Goal: Task Accomplishment & Management: Use online tool/utility

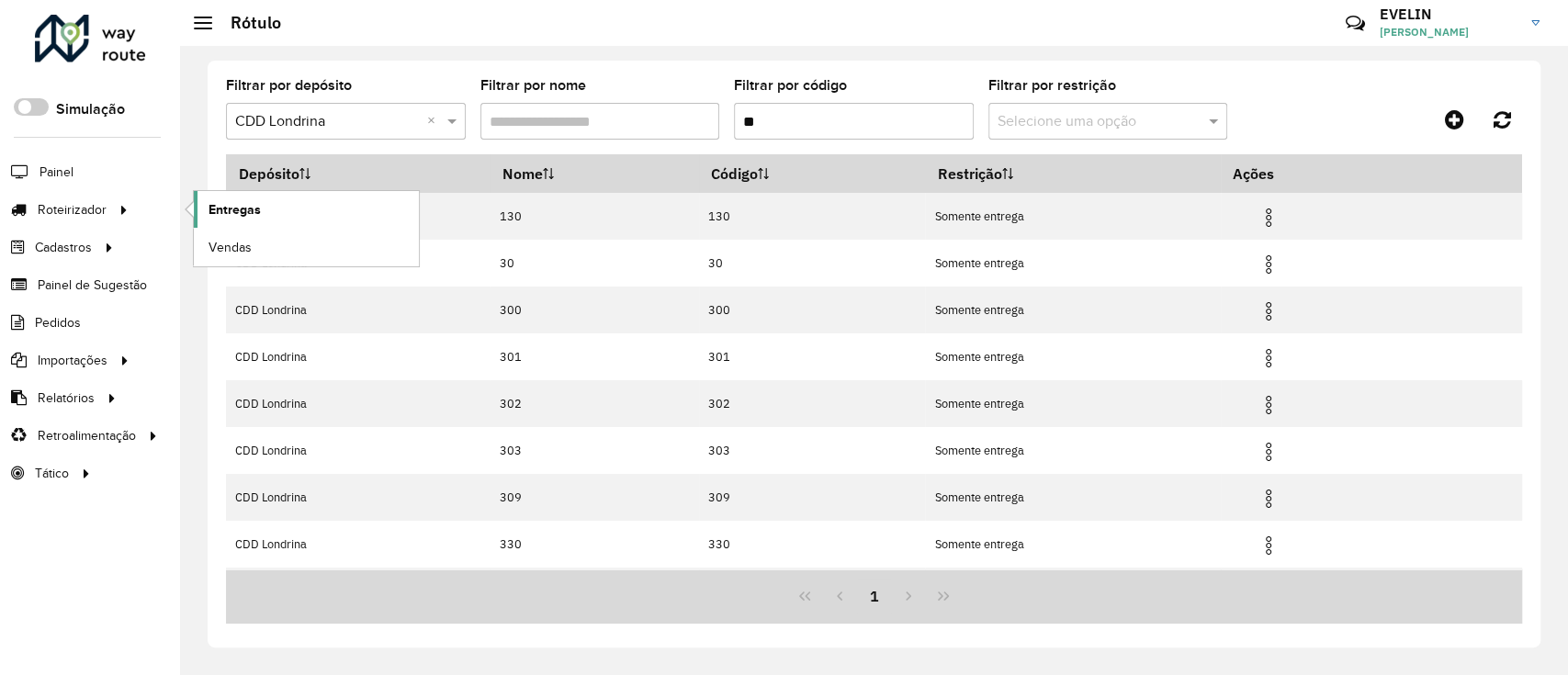
click at [289, 215] on link "Entregas" at bounding box center [307, 210] width 225 height 37
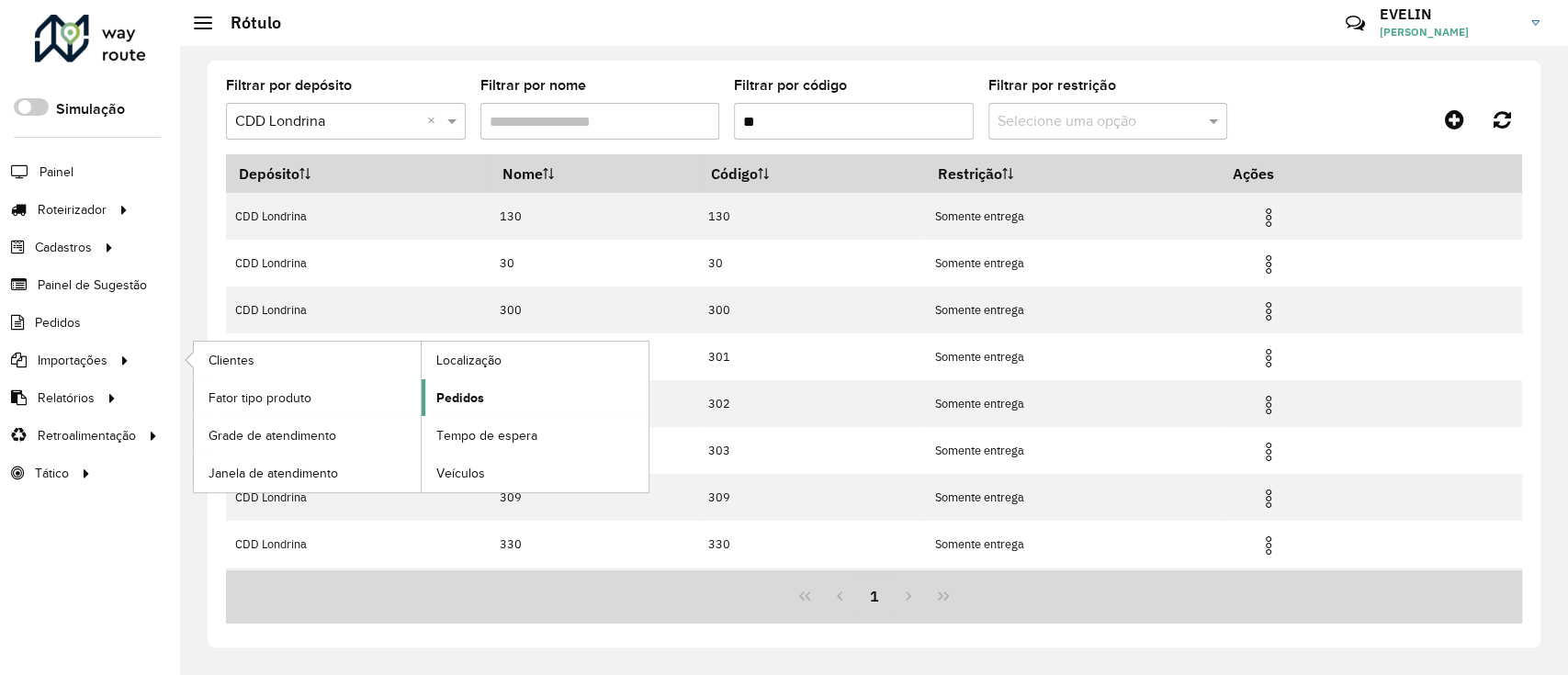
click at [475, 393] on span "Pedidos" at bounding box center [460, 398] width 48 height 19
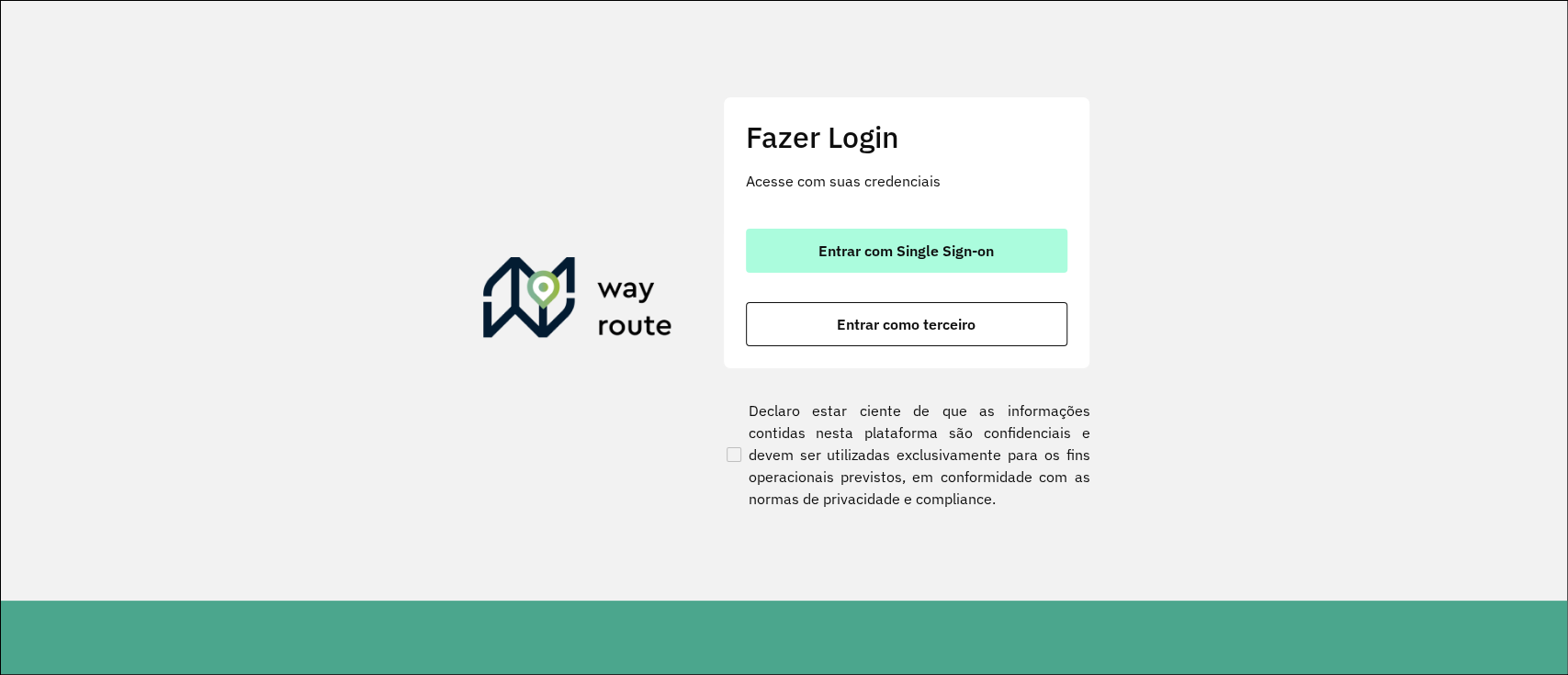
click at [845, 260] on button "Entrar com Single Sign-on" at bounding box center [906, 251] width 322 height 44
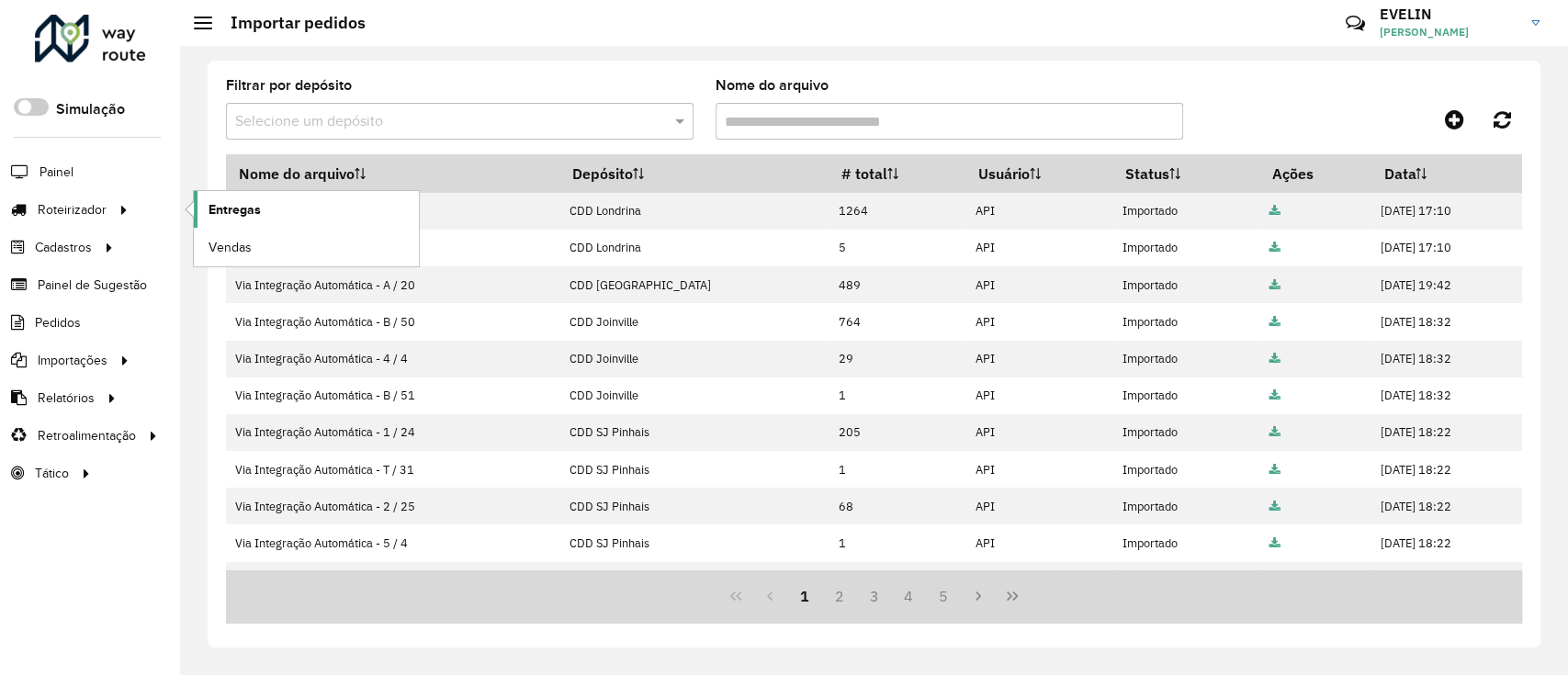
click at [228, 202] on span "Entregas" at bounding box center [235, 210] width 53 height 19
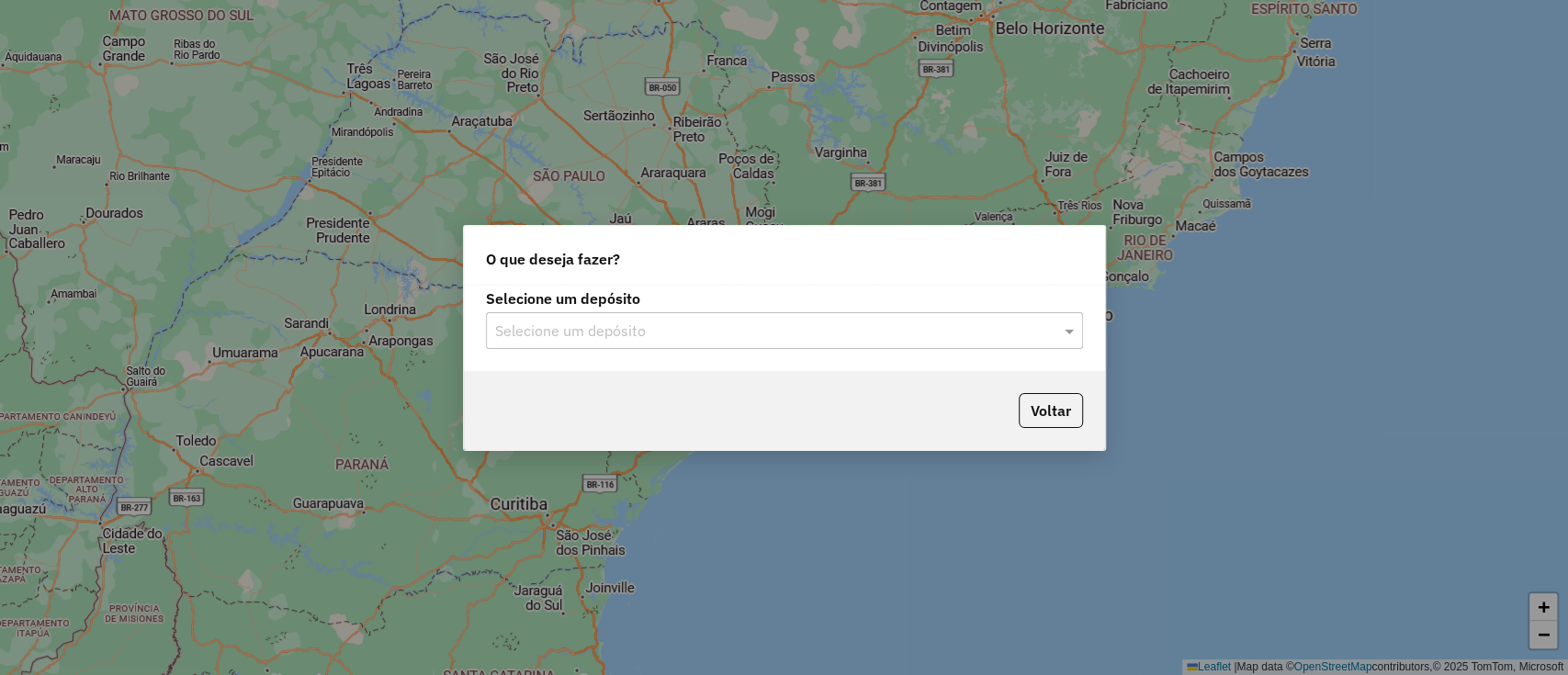
click at [818, 330] on input "text" at bounding box center [766, 331] width 542 height 22
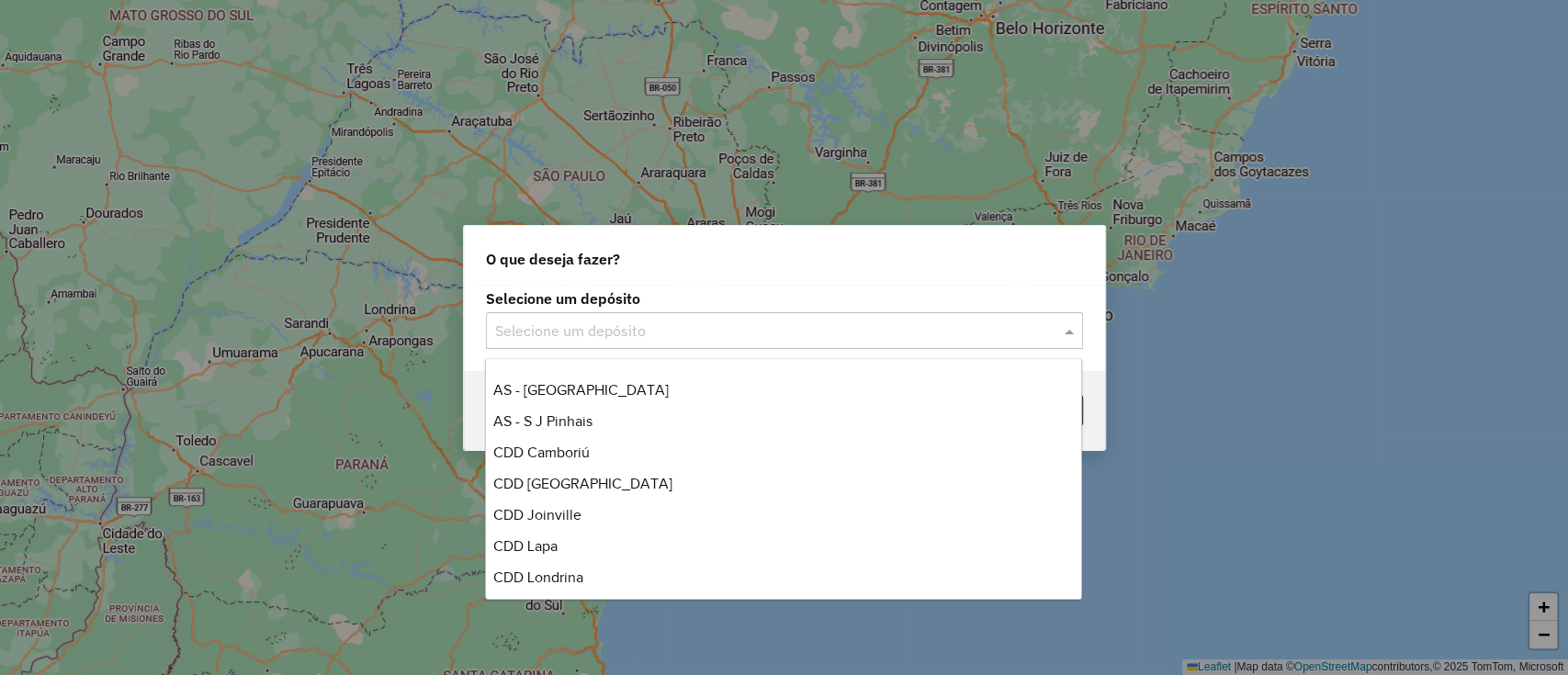
scroll to position [216, 0]
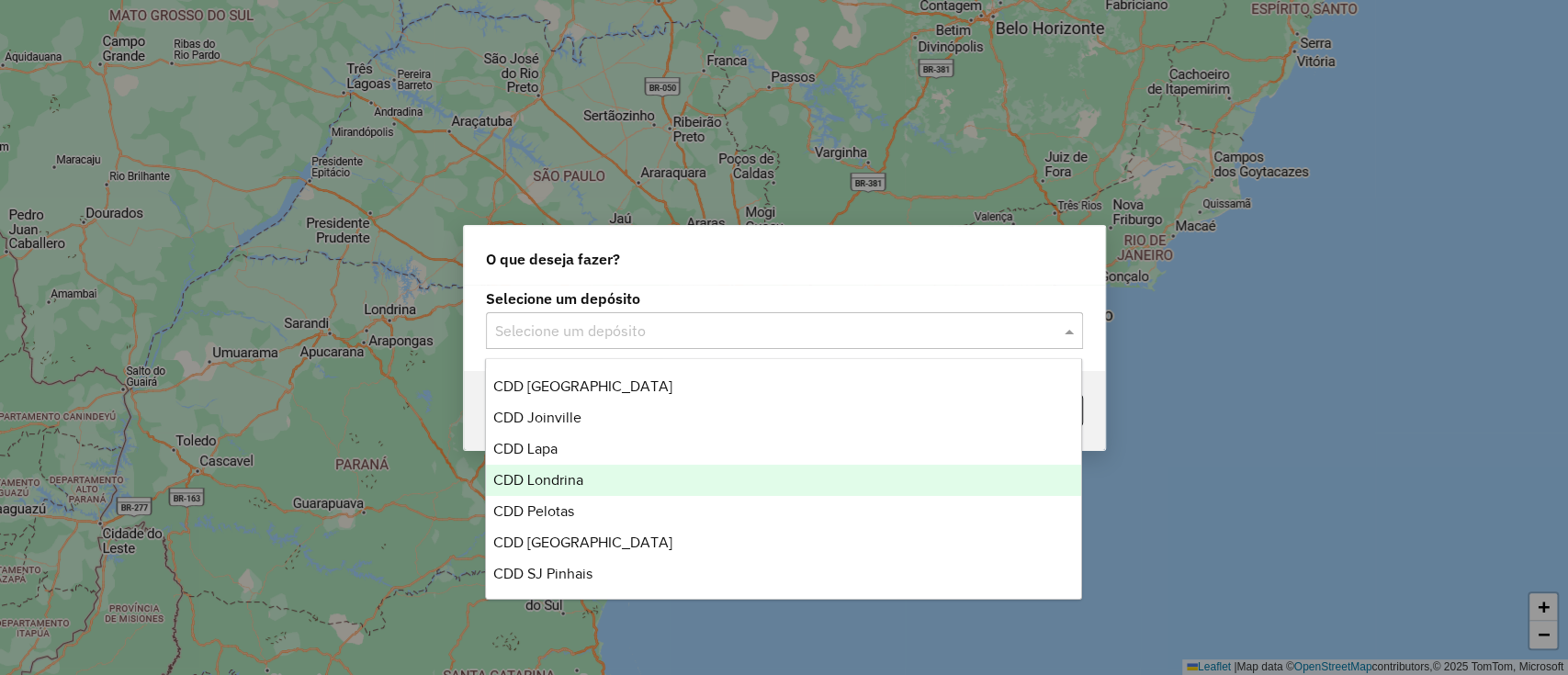
click at [507, 490] on div "CDD Londrina" at bounding box center [784, 480] width 595 height 31
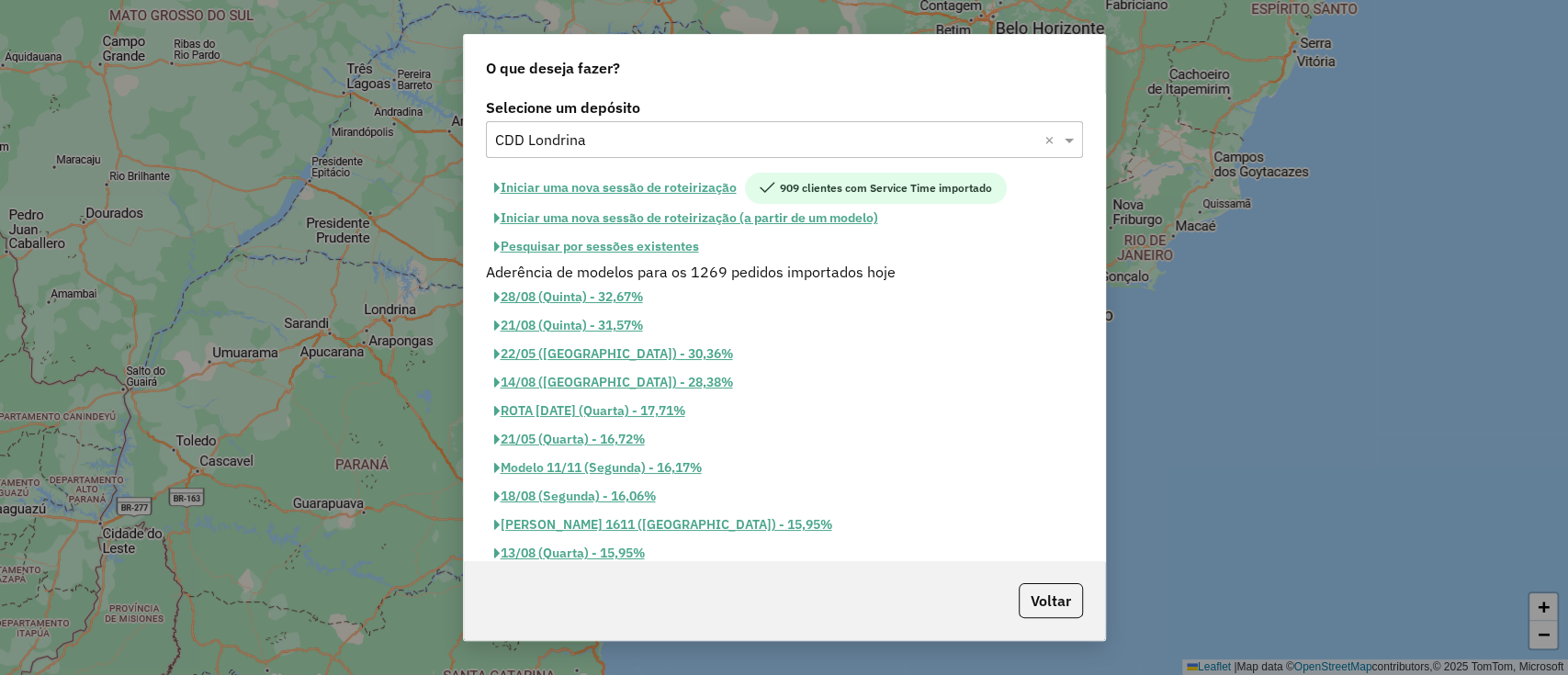
click at [580, 193] on button "Iniciar uma nova sessão de roteirização" at bounding box center [615, 188] width 259 height 31
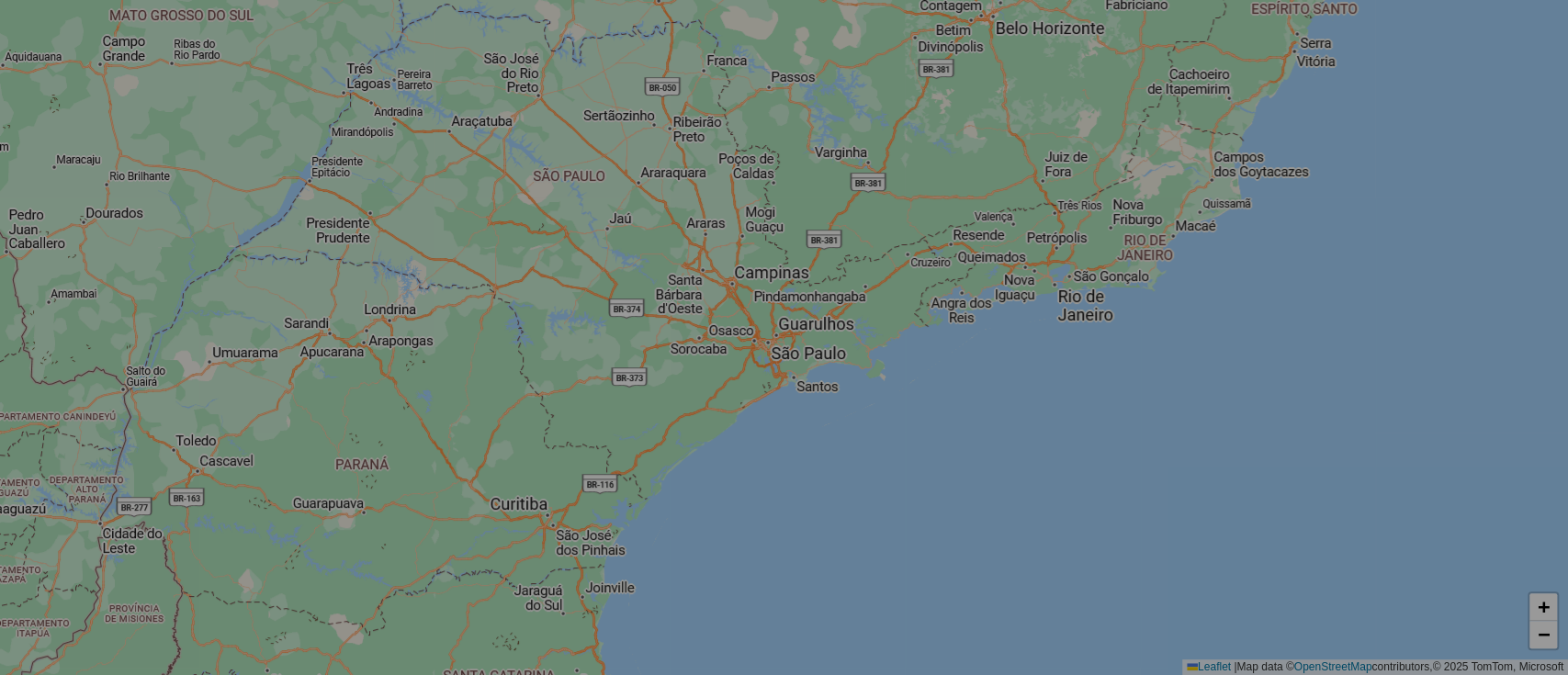
select select "*"
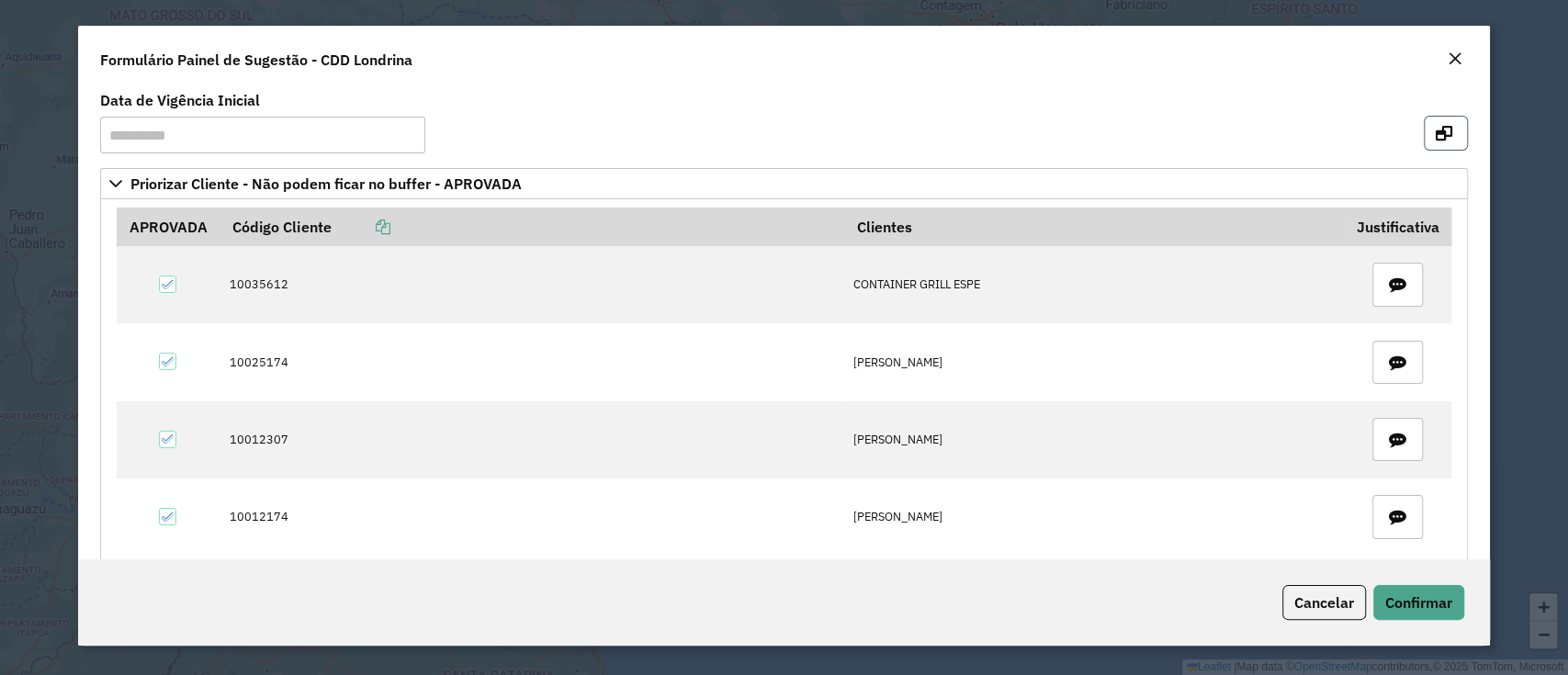
click at [1445, 137] on icon "button" at bounding box center [1444, 133] width 17 height 15
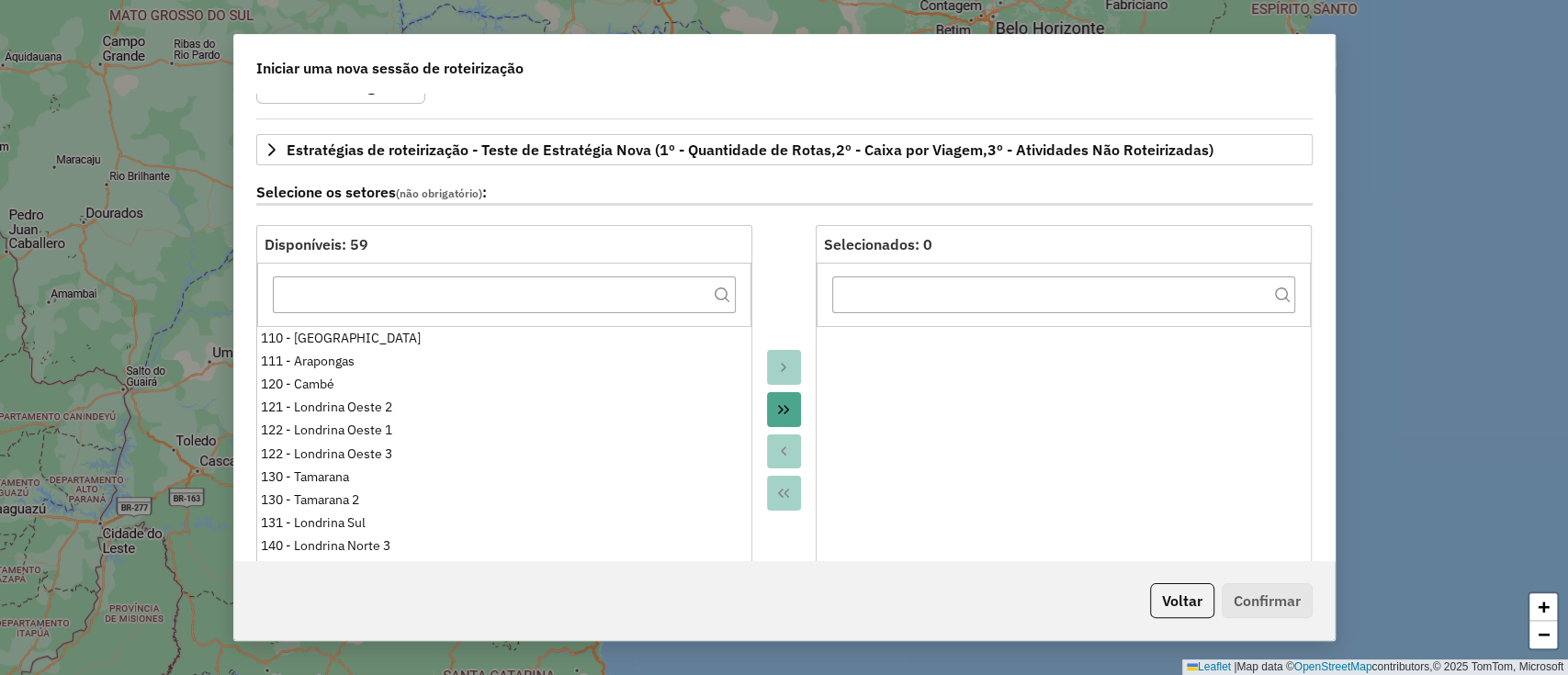
scroll to position [245, 0]
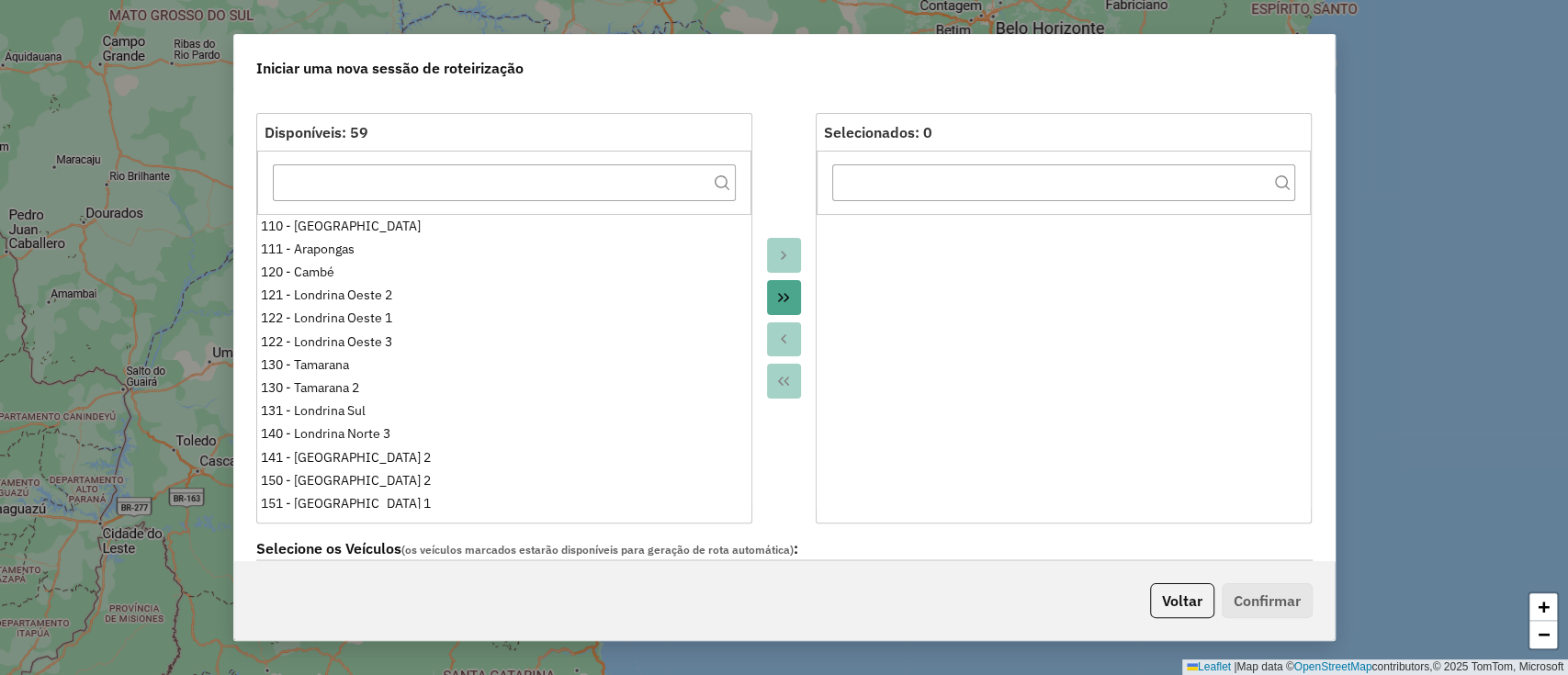
click at [778, 275] on div at bounding box center [784, 318] width 65 height 410
click at [780, 292] on icon "Move All to Target" at bounding box center [784, 297] width 15 height 15
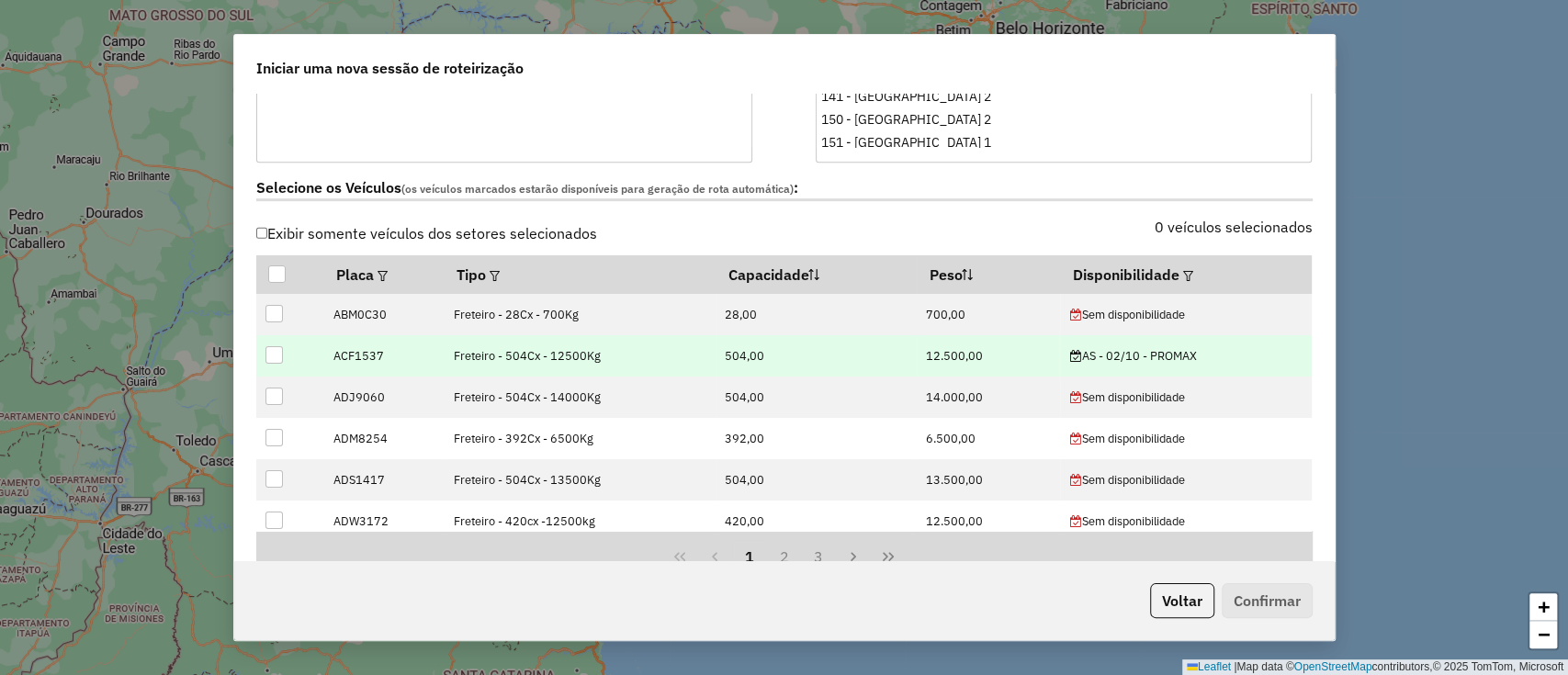
scroll to position [611, 0]
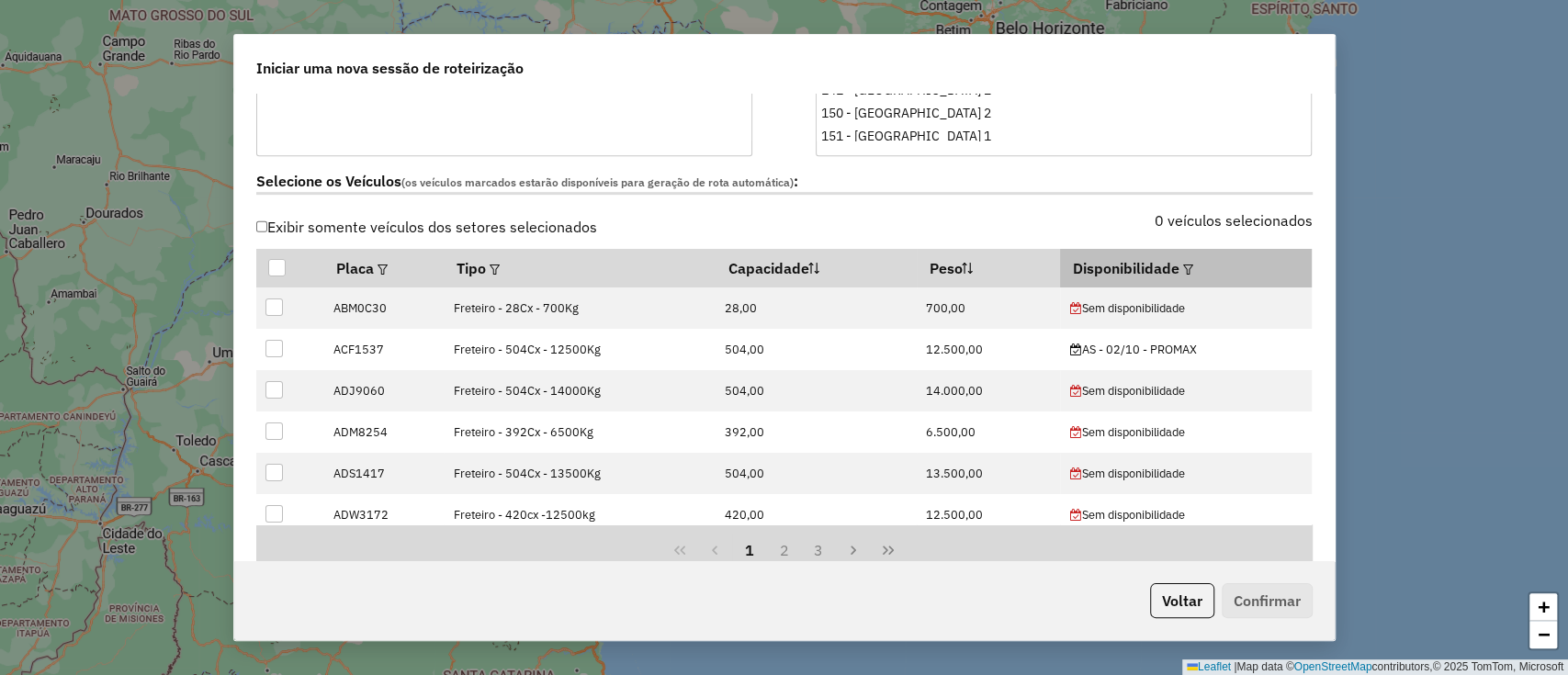
click at [1184, 268] on em at bounding box center [1188, 269] width 10 height 10
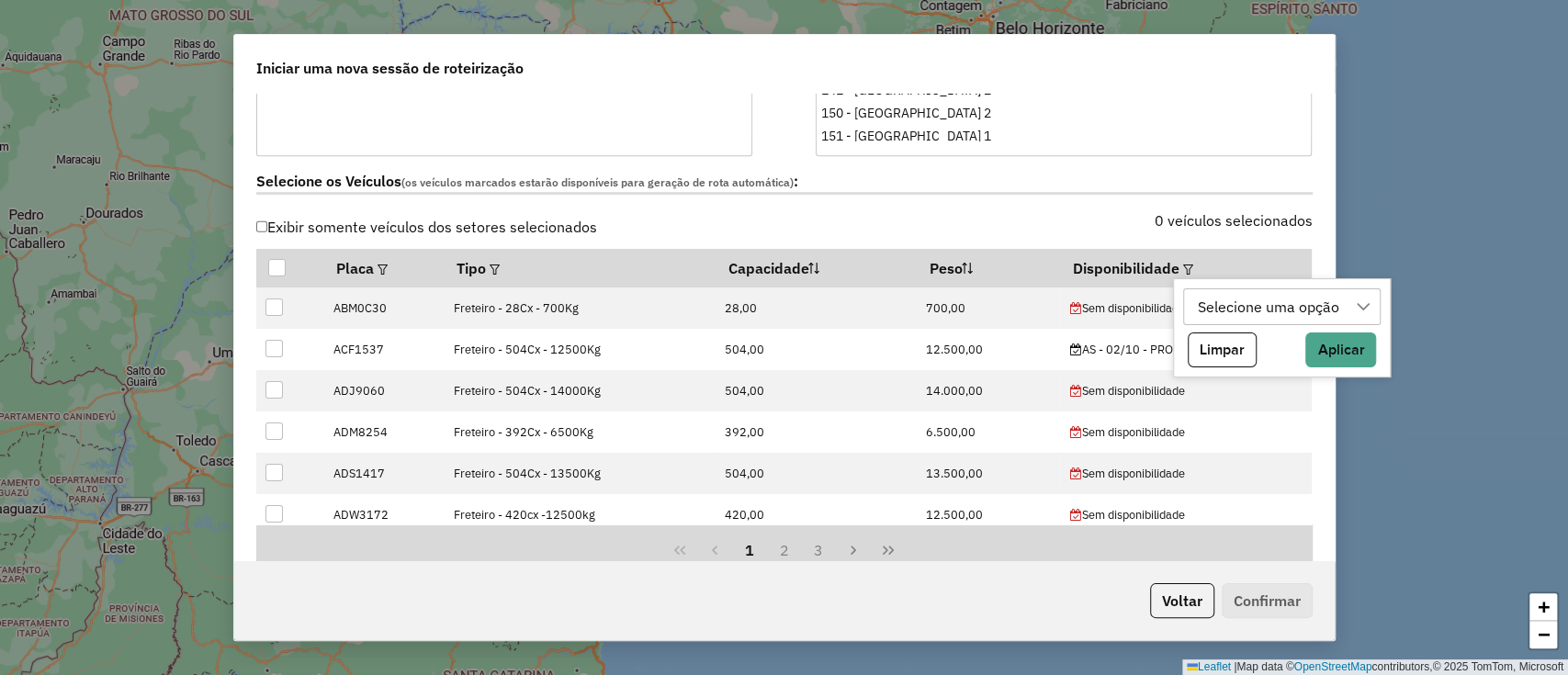
click at [1185, 311] on div "Selecione uma opção" at bounding box center [1282, 307] width 198 height 37
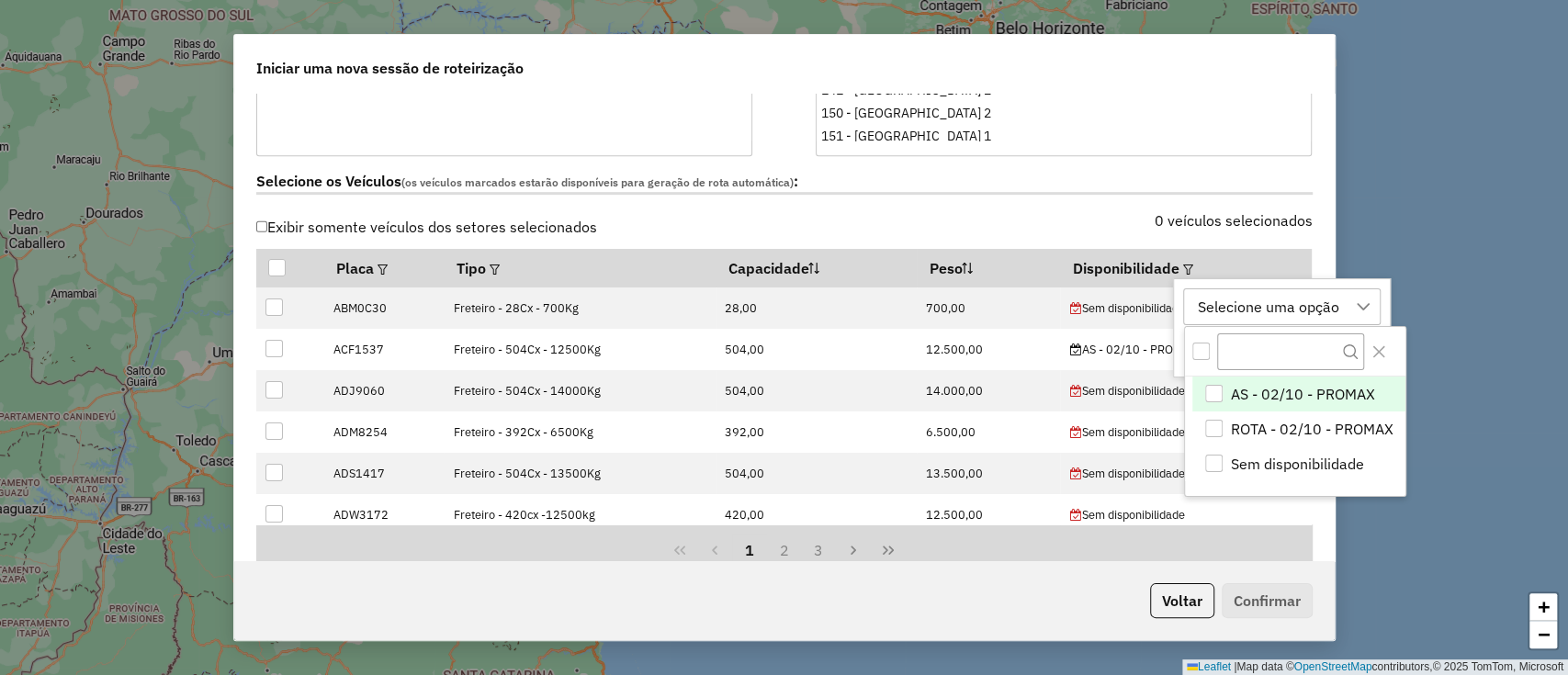
scroll to position [14, 82]
click at [1226, 427] on li "ROTA - 02/10 - PROMAX" at bounding box center [1299, 428] width 213 height 35
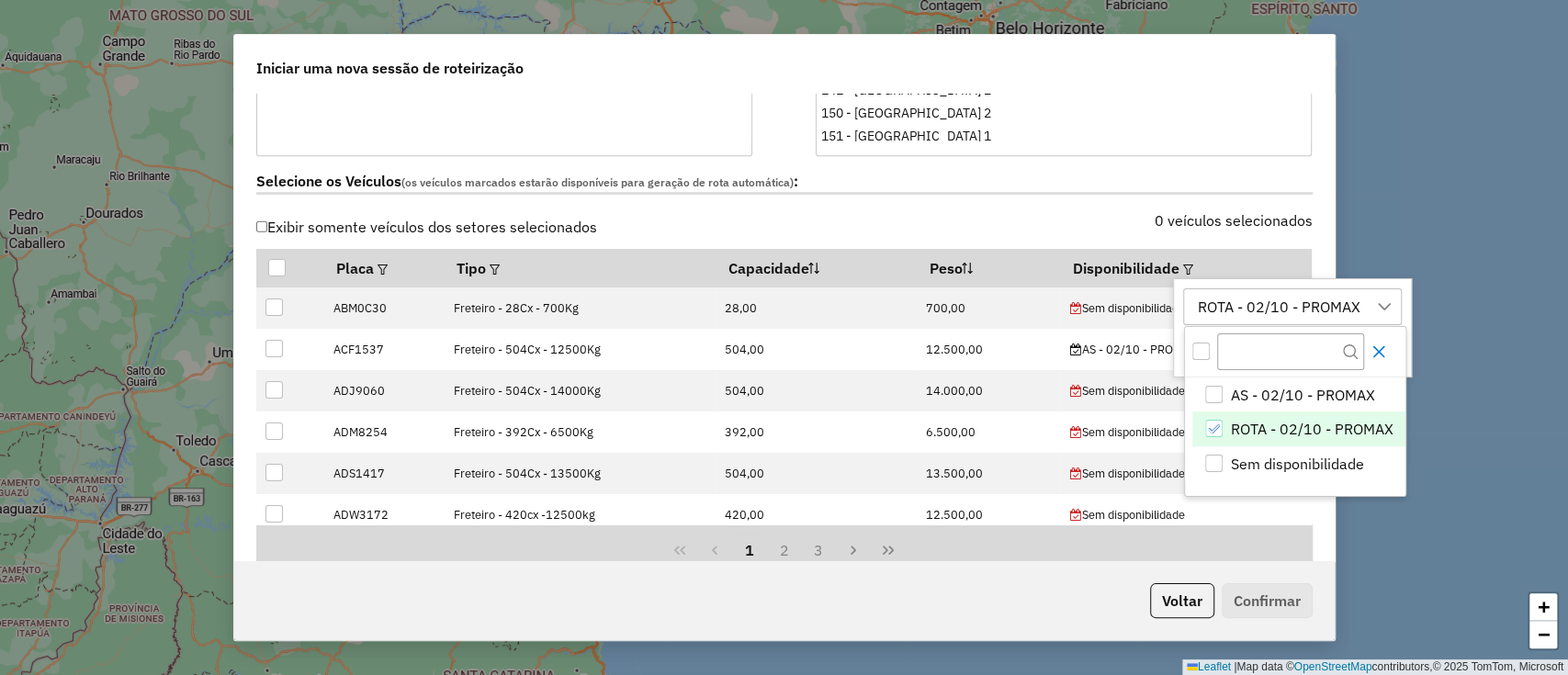
click at [1385, 344] on button "Close" at bounding box center [1380, 352] width 30 height 30
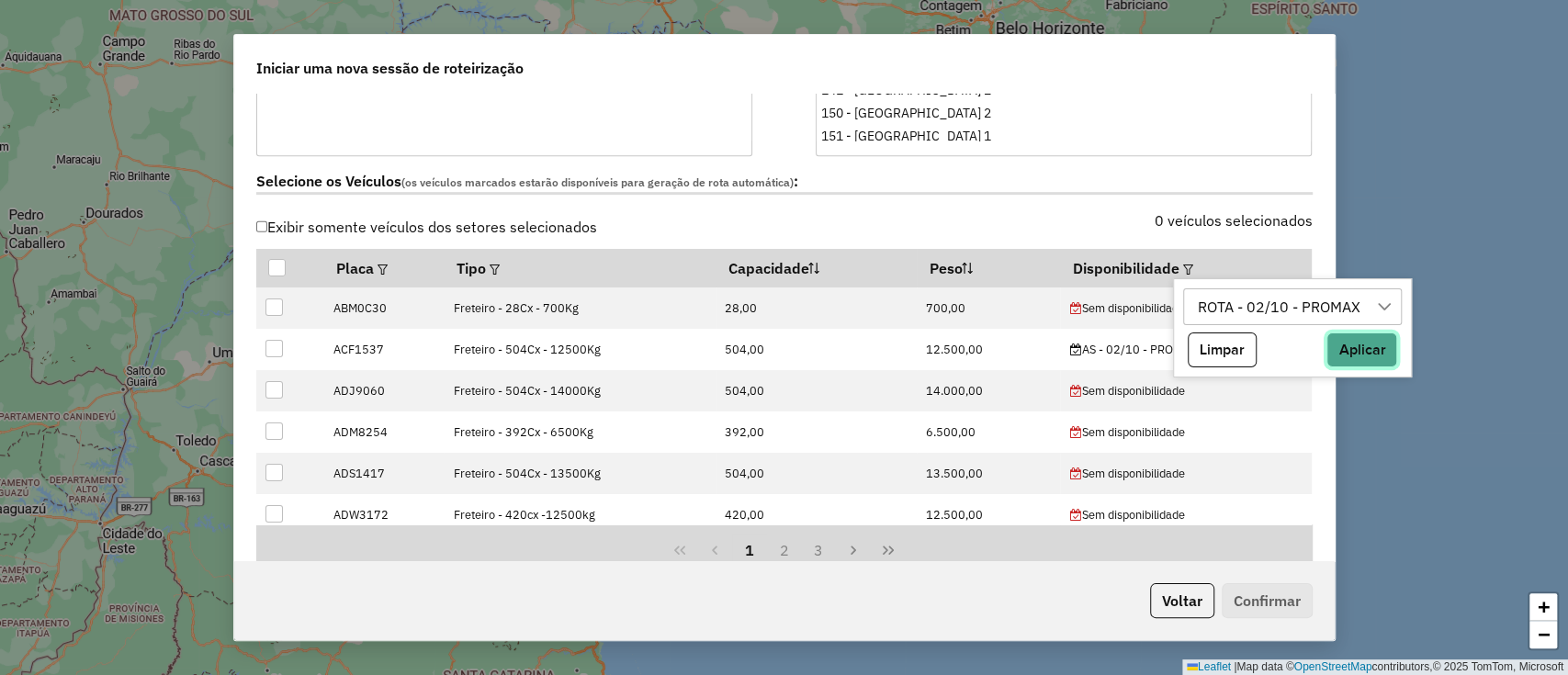
click at [1387, 350] on button "Aplicar" at bounding box center [1362, 350] width 71 height 35
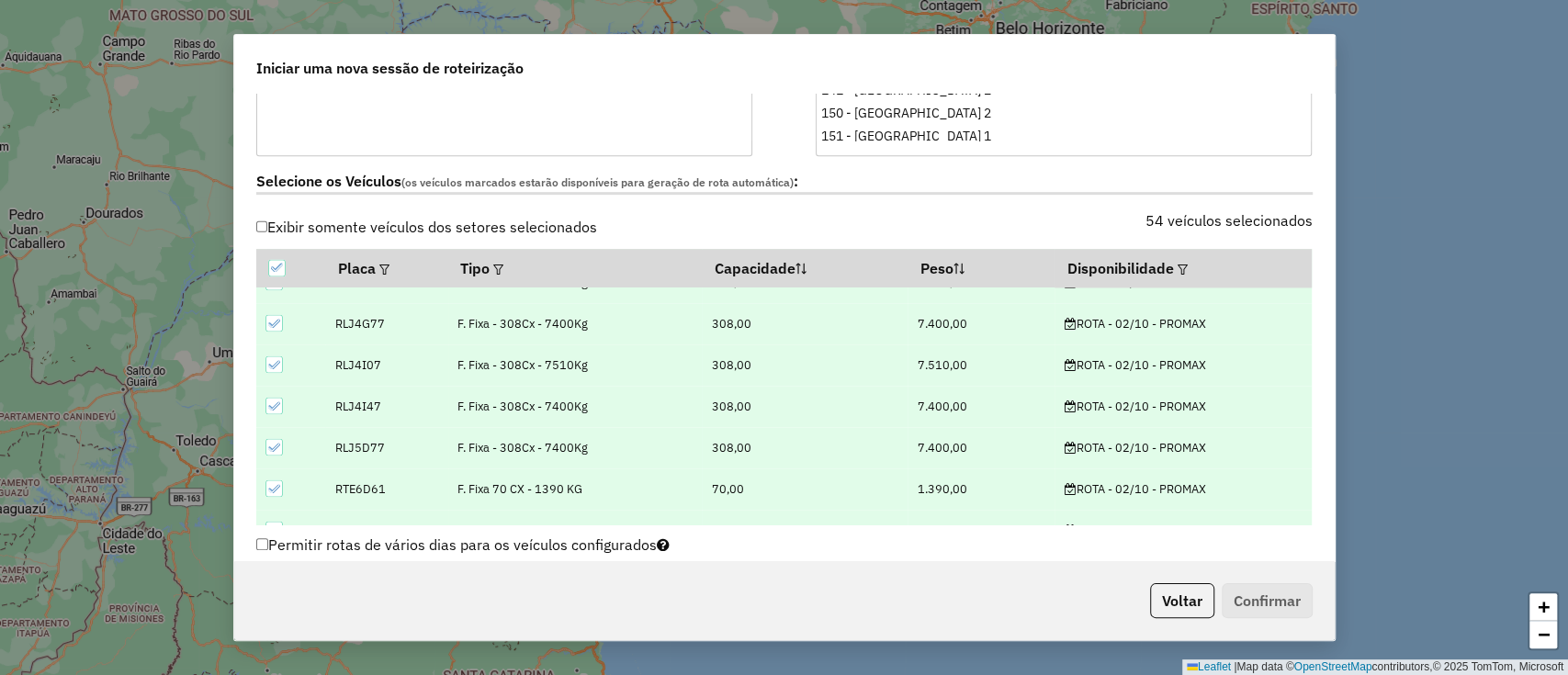
scroll to position [1995, 0]
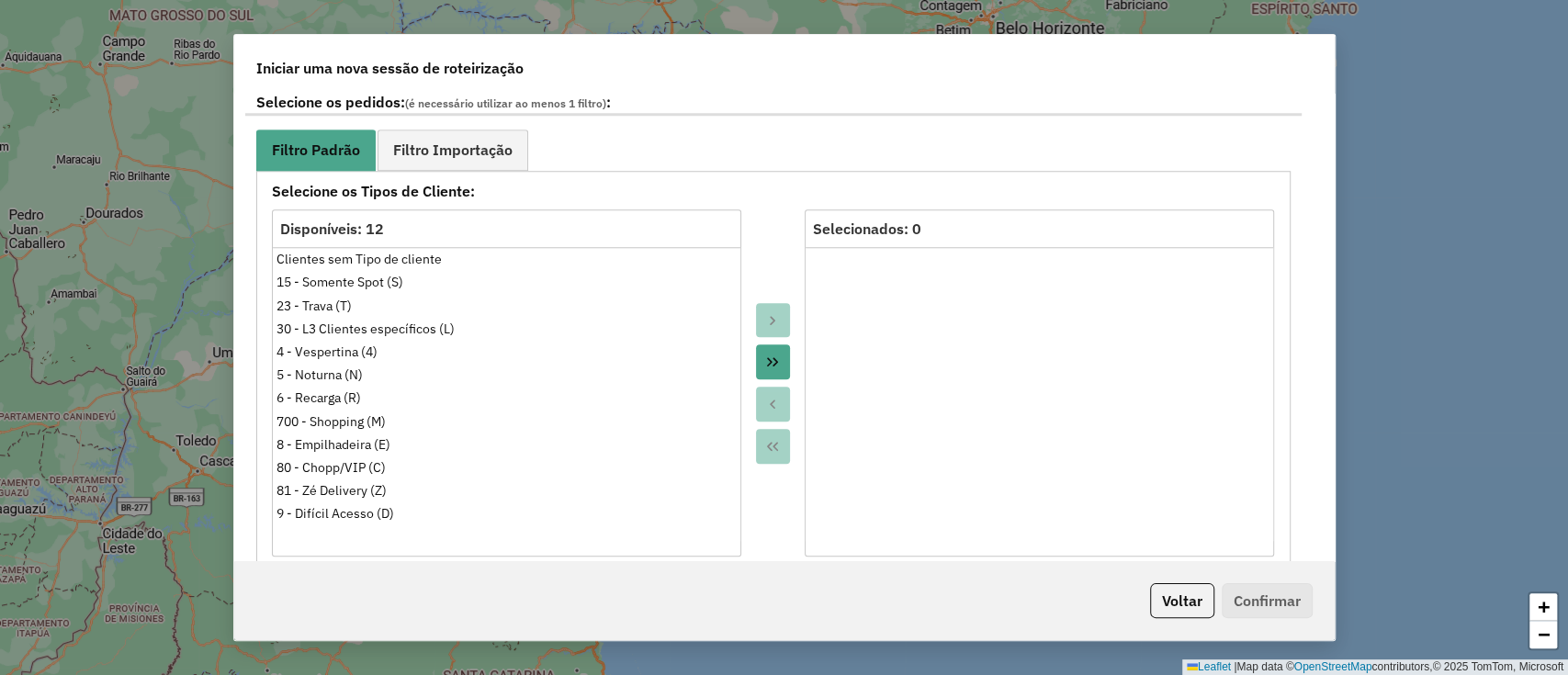
click at [764, 351] on button "Move All to Target" at bounding box center [773, 362] width 35 height 35
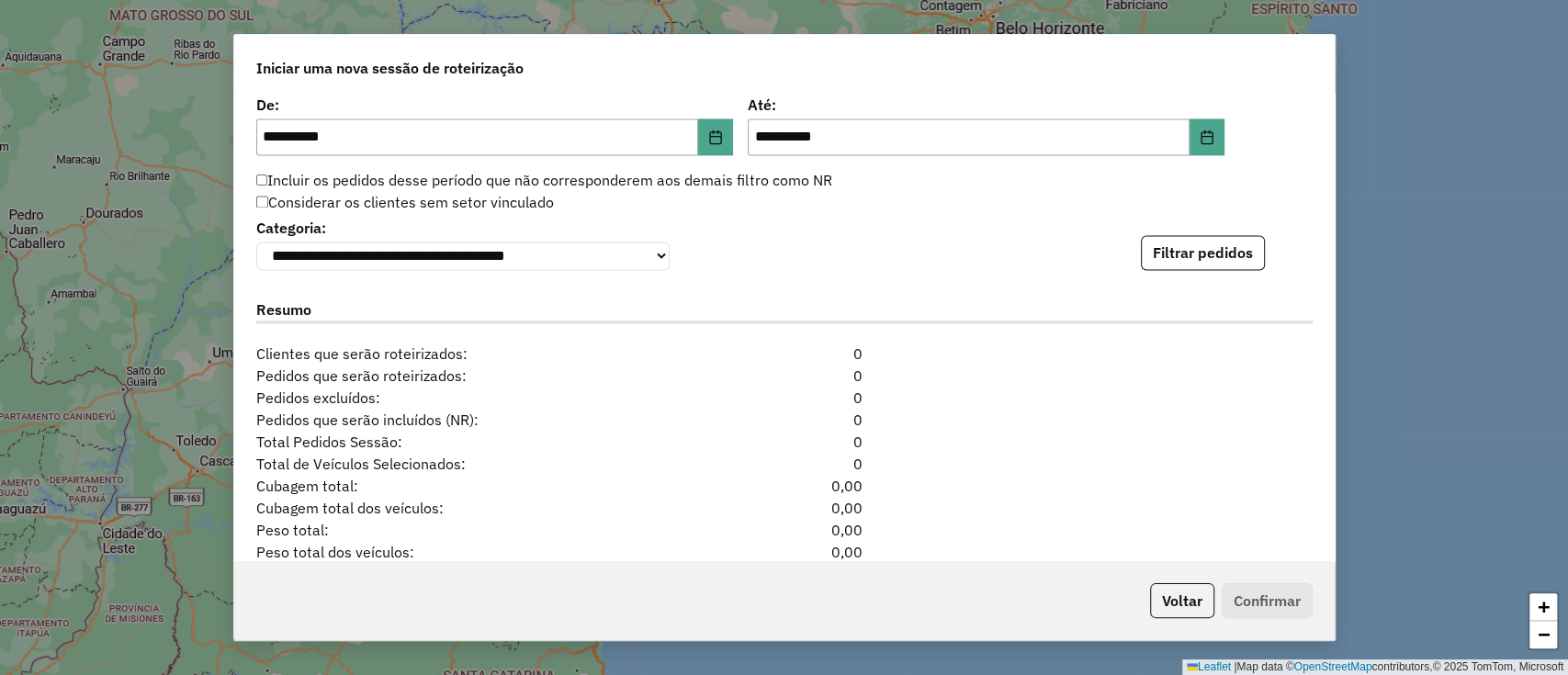
scroll to position [1837, 0]
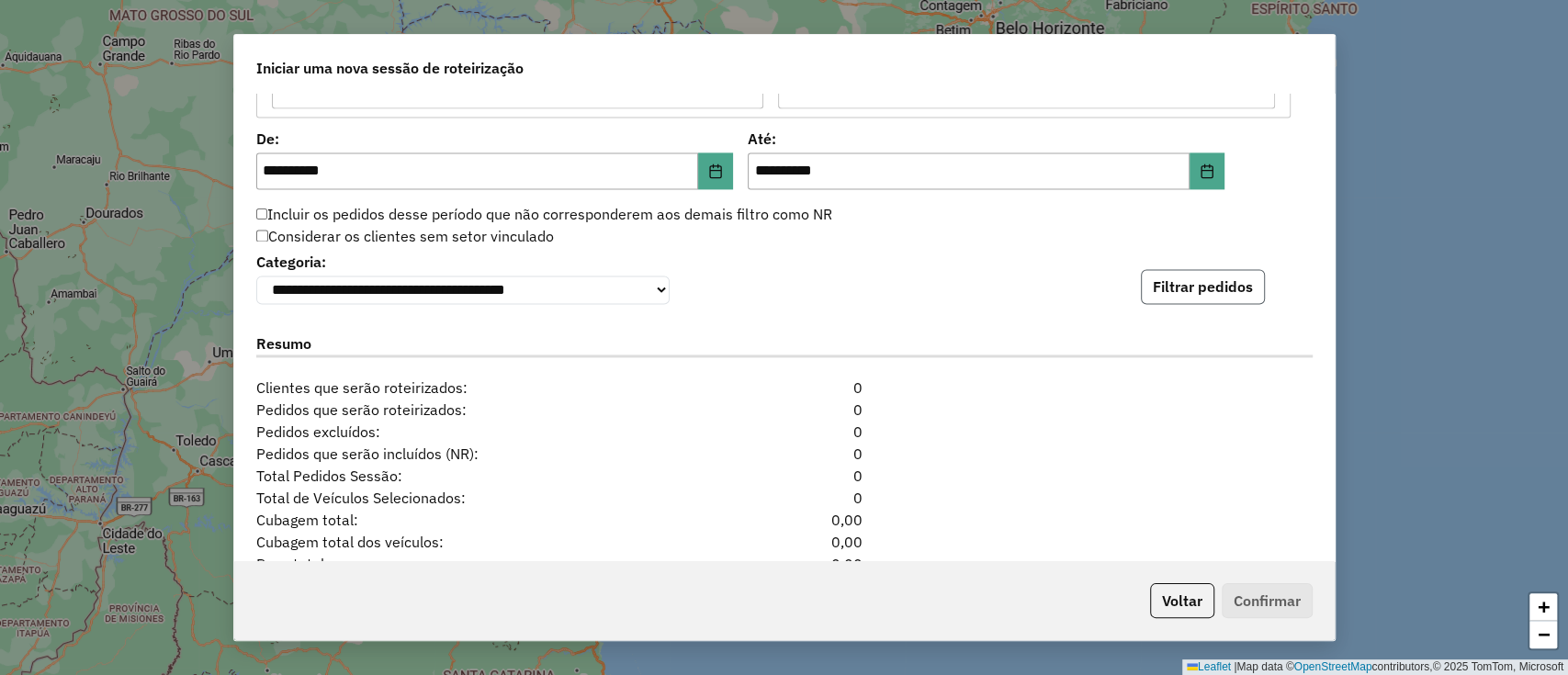
click at [1189, 295] on button "Filtrar pedidos" at bounding box center [1203, 286] width 124 height 35
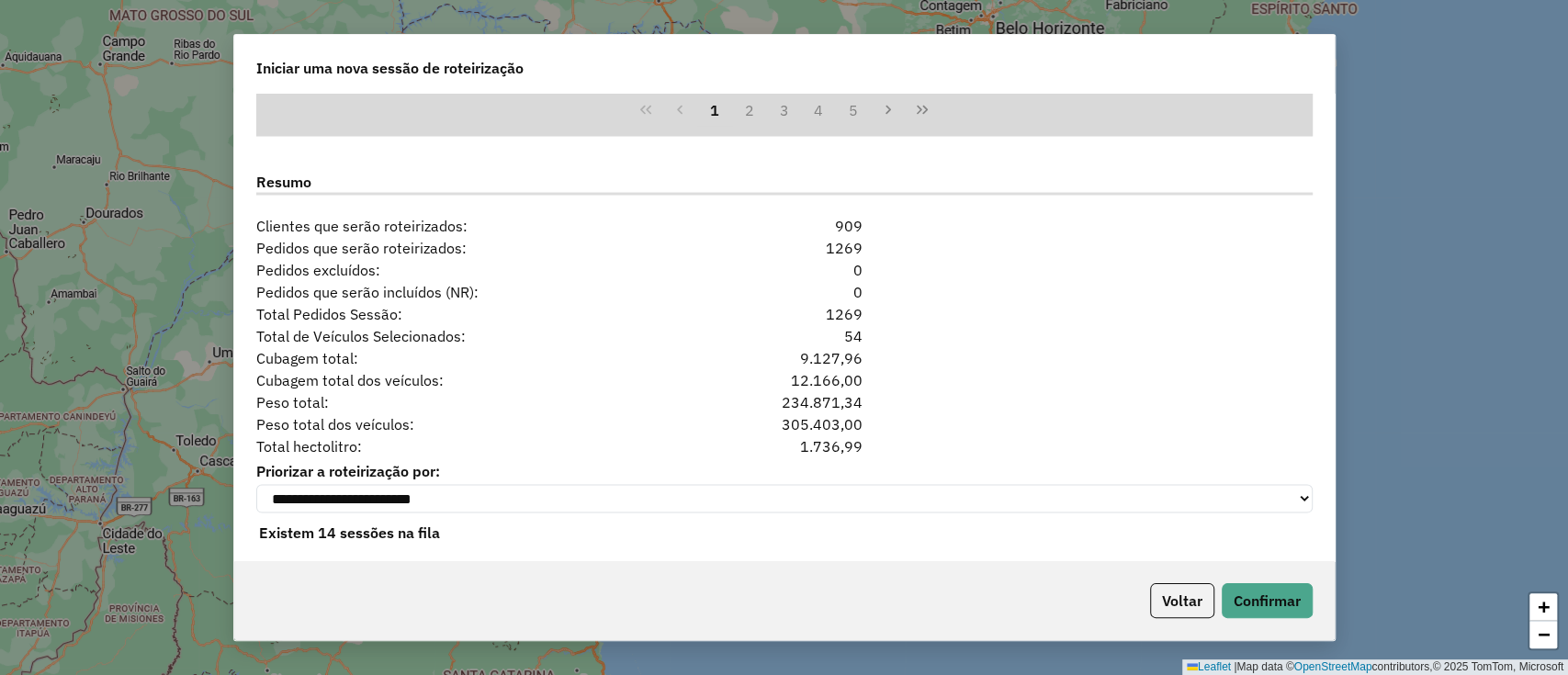
scroll to position [2395, 0]
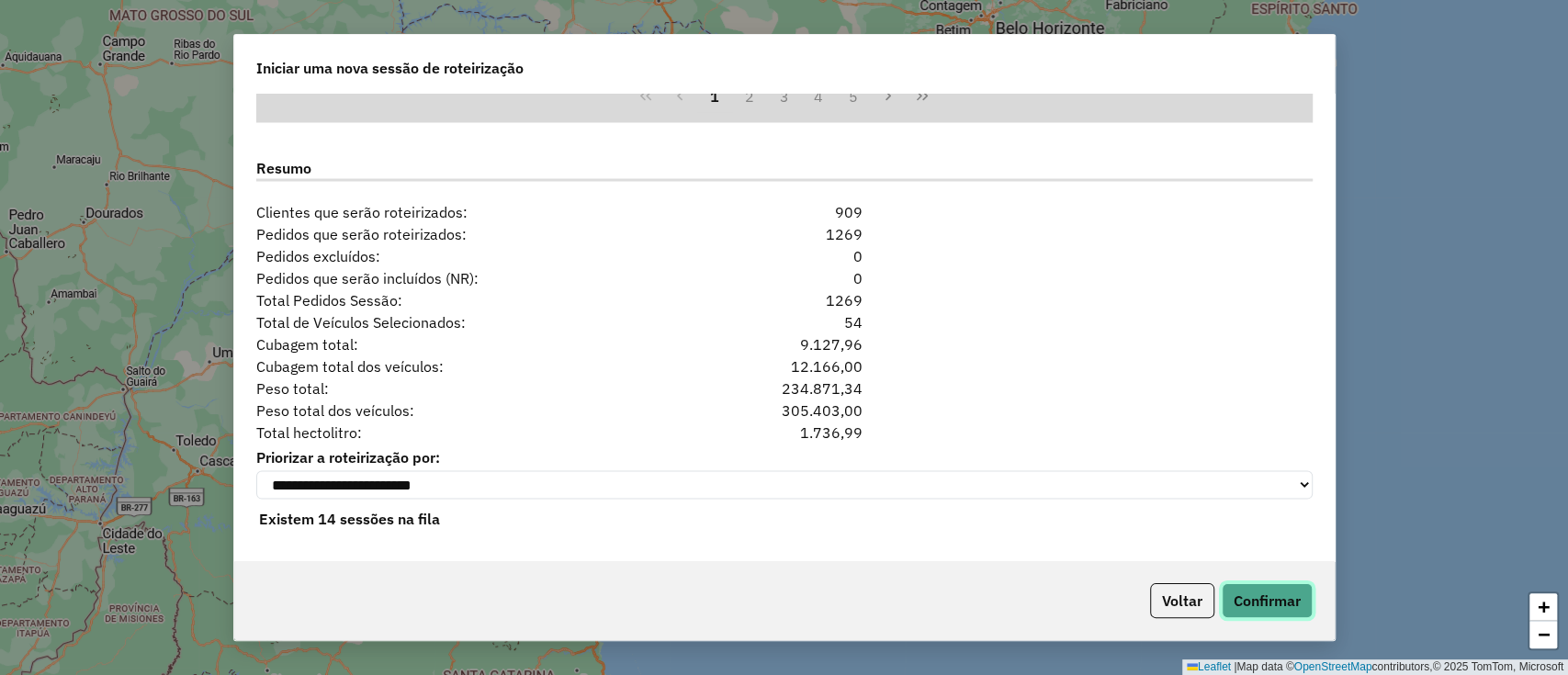
click at [1242, 613] on button "Confirmar" at bounding box center [1268, 600] width 91 height 35
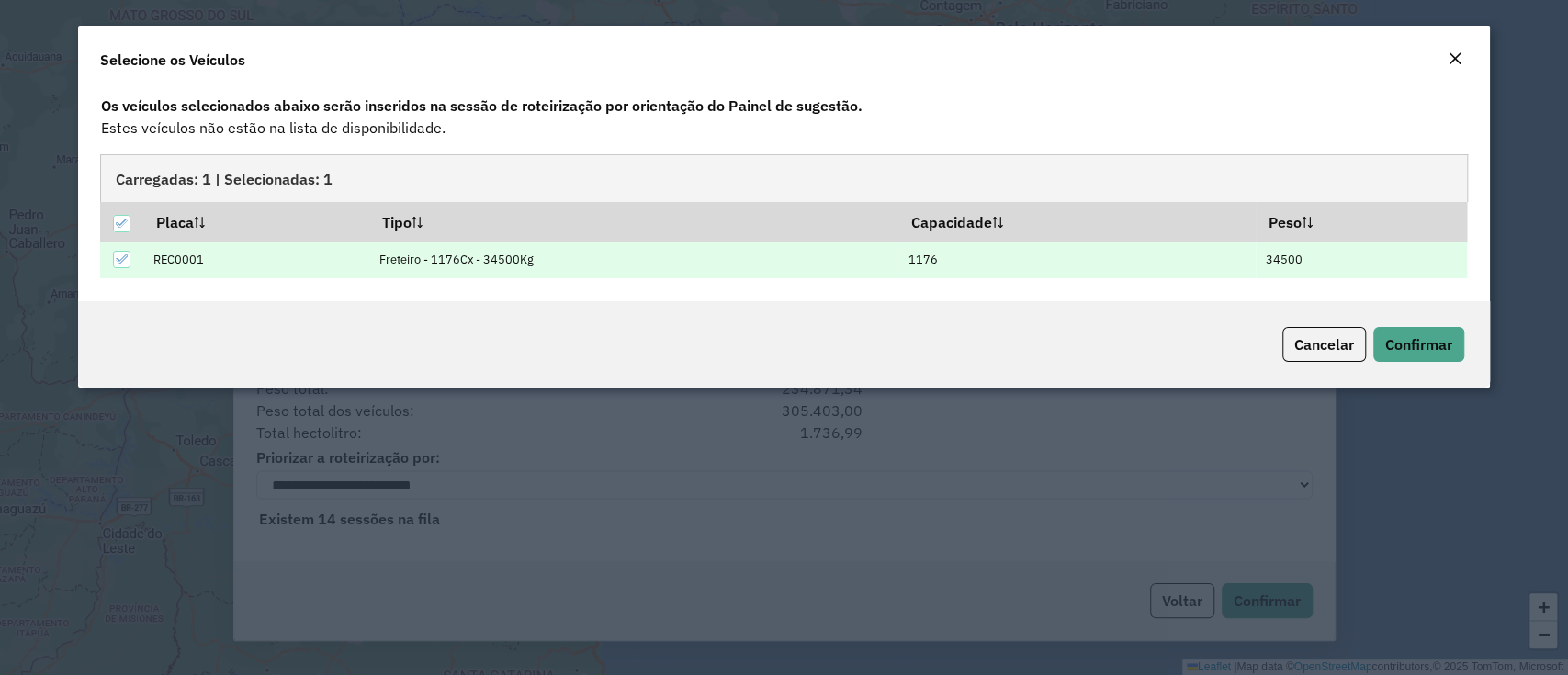
click at [1382, 367] on div "Cancelar Confirmar" at bounding box center [784, 344] width 1411 height 86
click at [1397, 354] on button "Confirmar" at bounding box center [1419, 344] width 91 height 35
